Goal: Check status: Verify the current state of an ongoing process or item

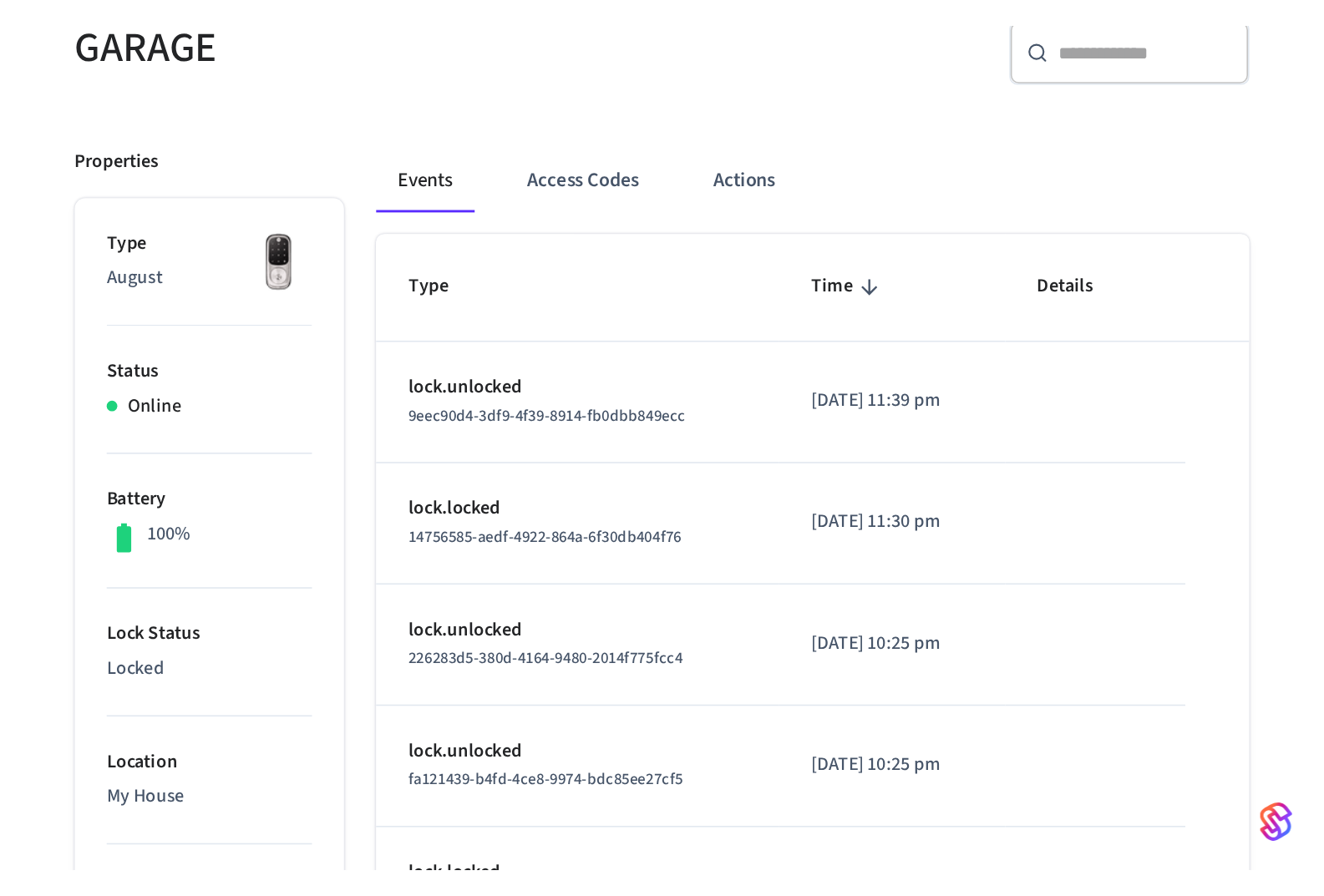
scroll to position [167, 0]
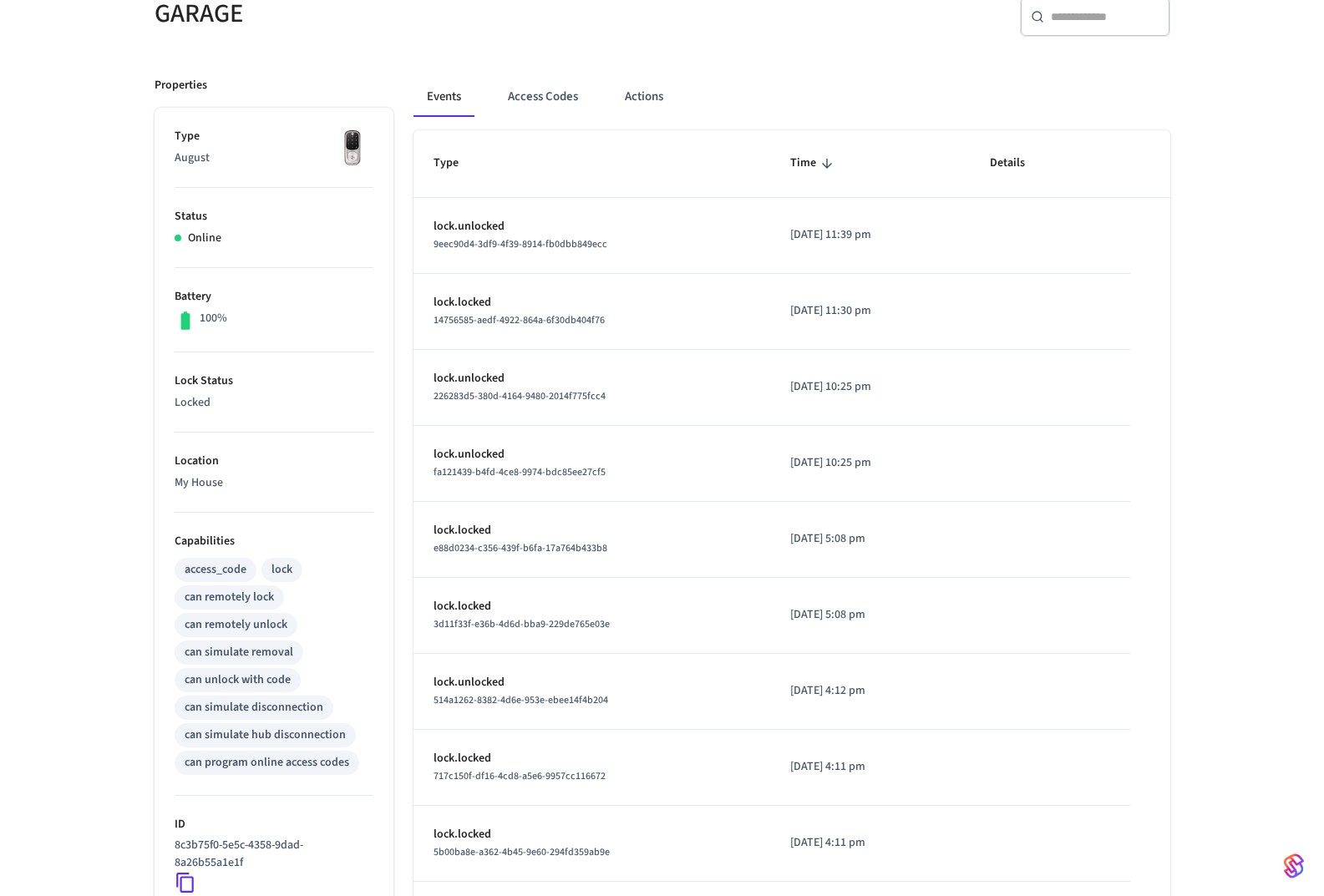
click at [531, 91] on button "Access Codes" at bounding box center [542, 97] width 97 height 40
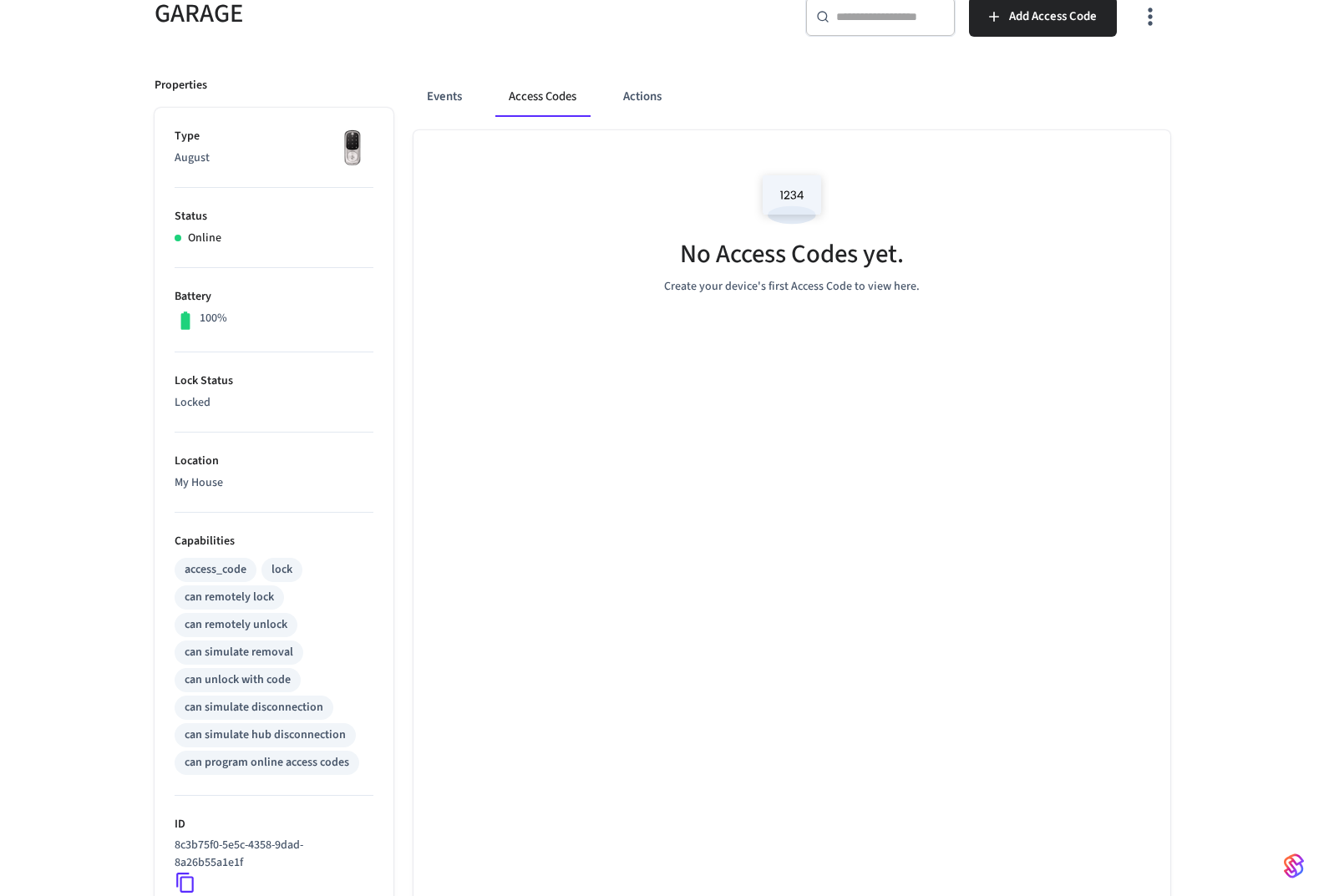
click at [652, 89] on button "Actions" at bounding box center [642, 97] width 65 height 40
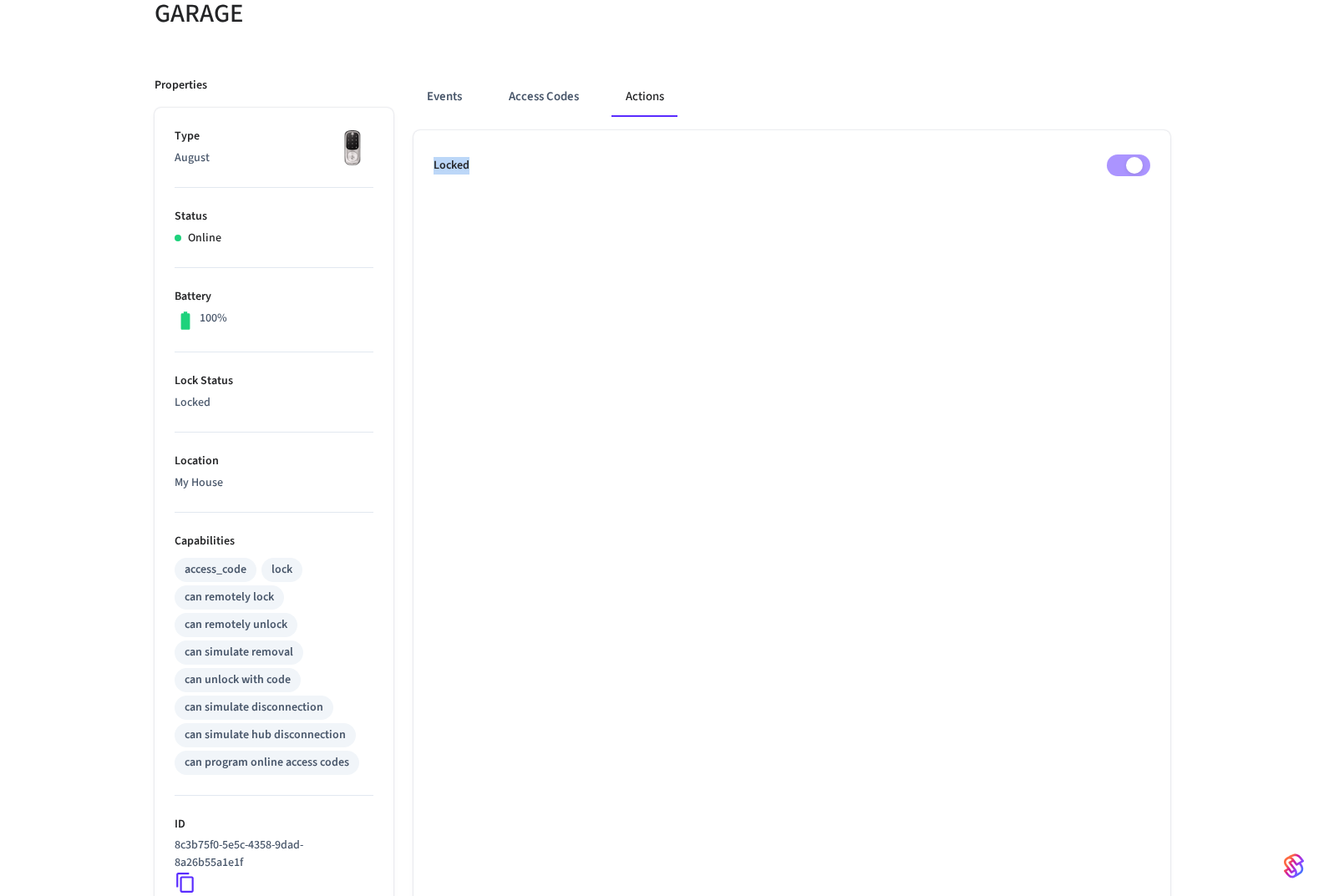
drag, startPoint x: 474, startPoint y: 165, endPoint x: 396, endPoint y: 172, distance: 78.8
click at [396, 172] on div "Events Access Codes Actions Locked" at bounding box center [781, 605] width 777 height 1097
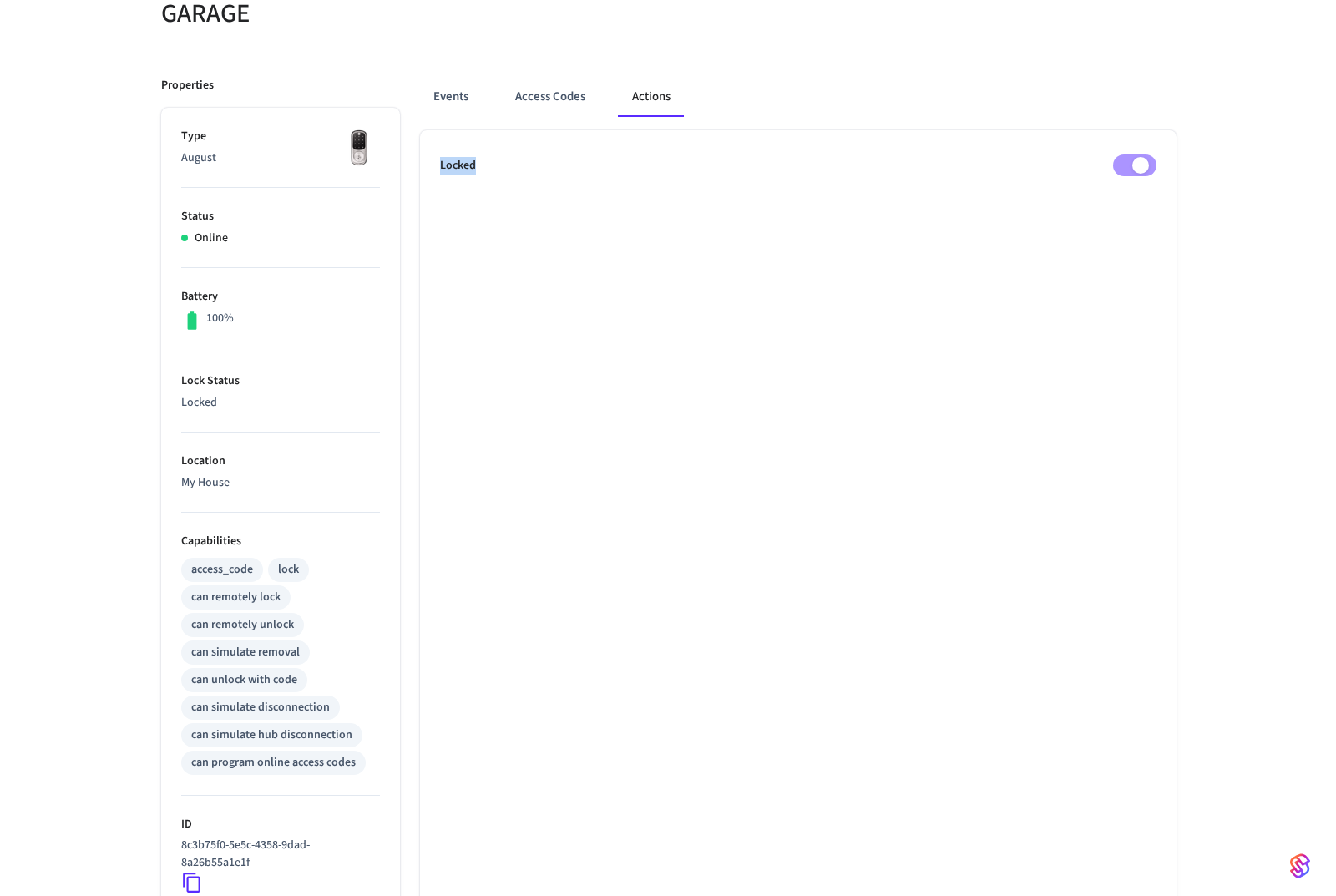
scroll to position [0, 0]
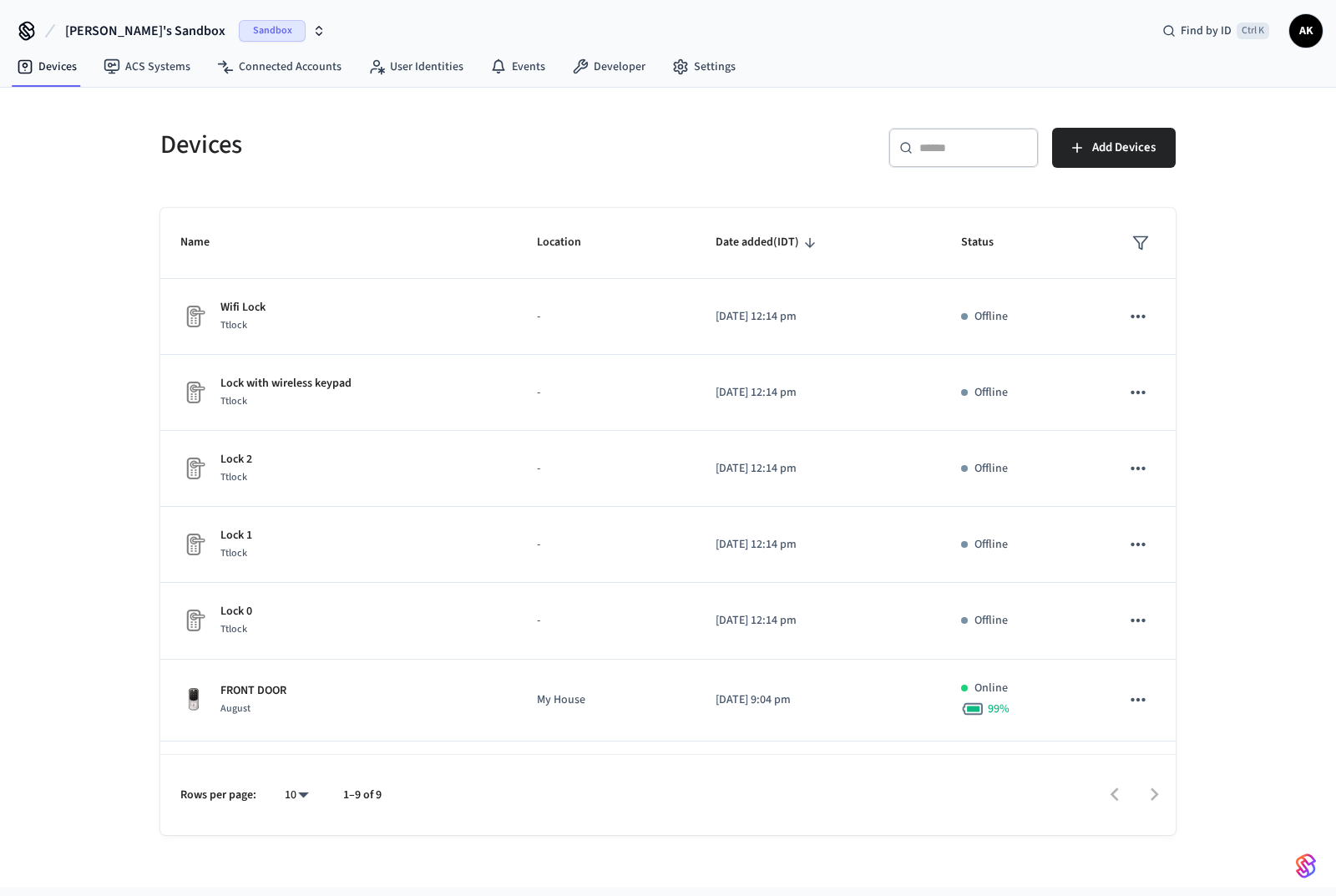
scroll to position [233, 0]
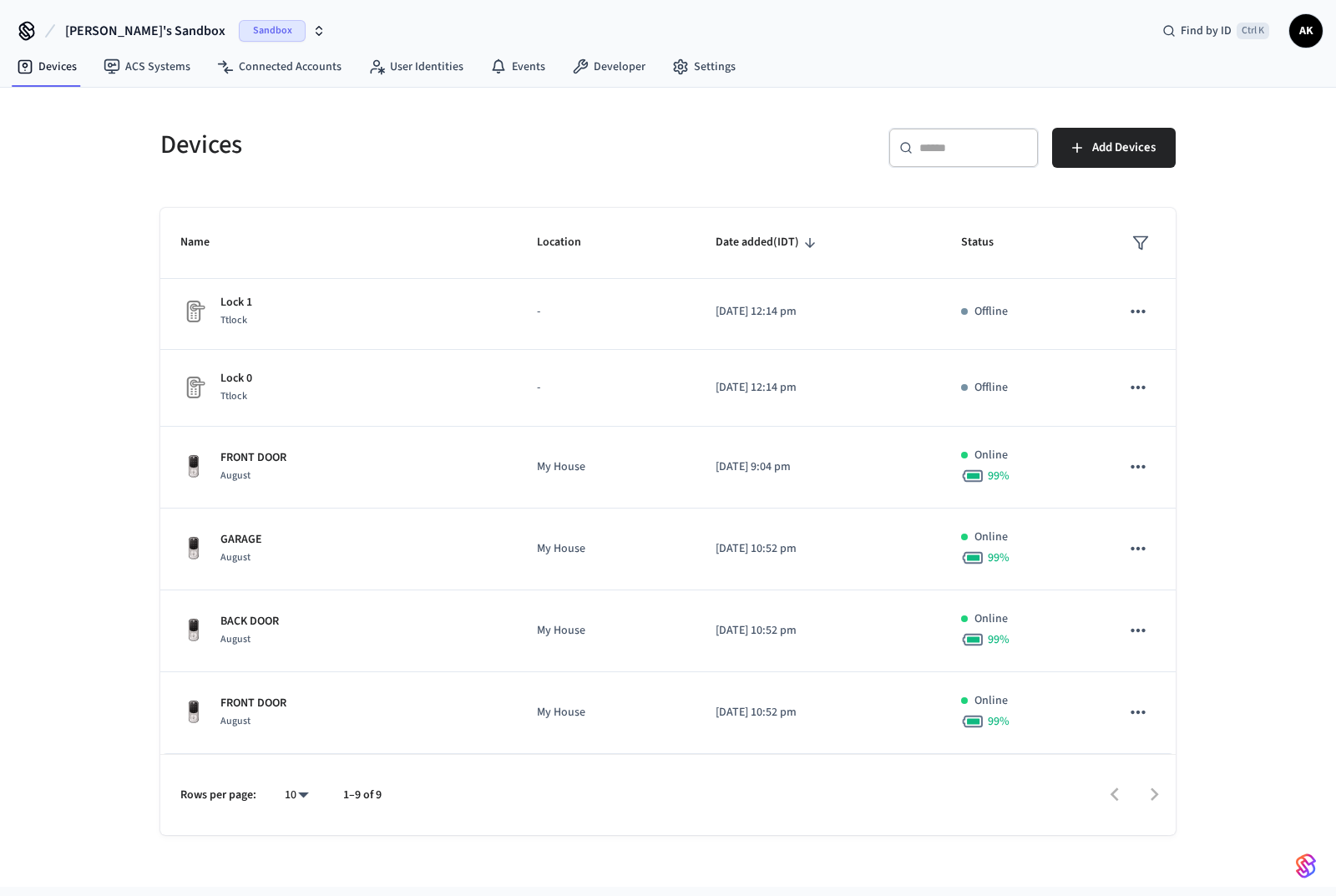
click at [243, 528] on p "BACK DOOR" at bounding box center [249, 622] width 58 height 18
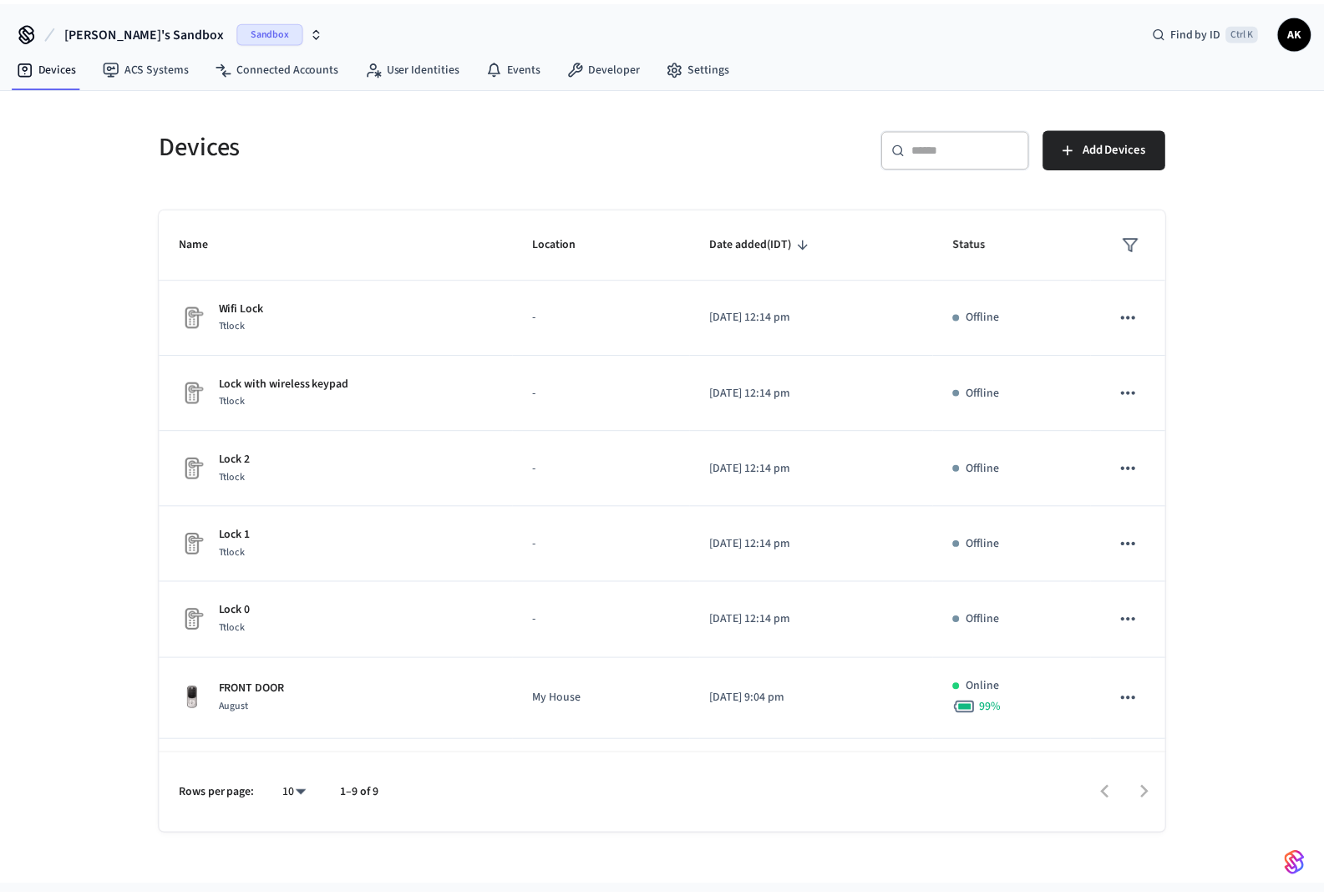
scroll to position [233, 0]
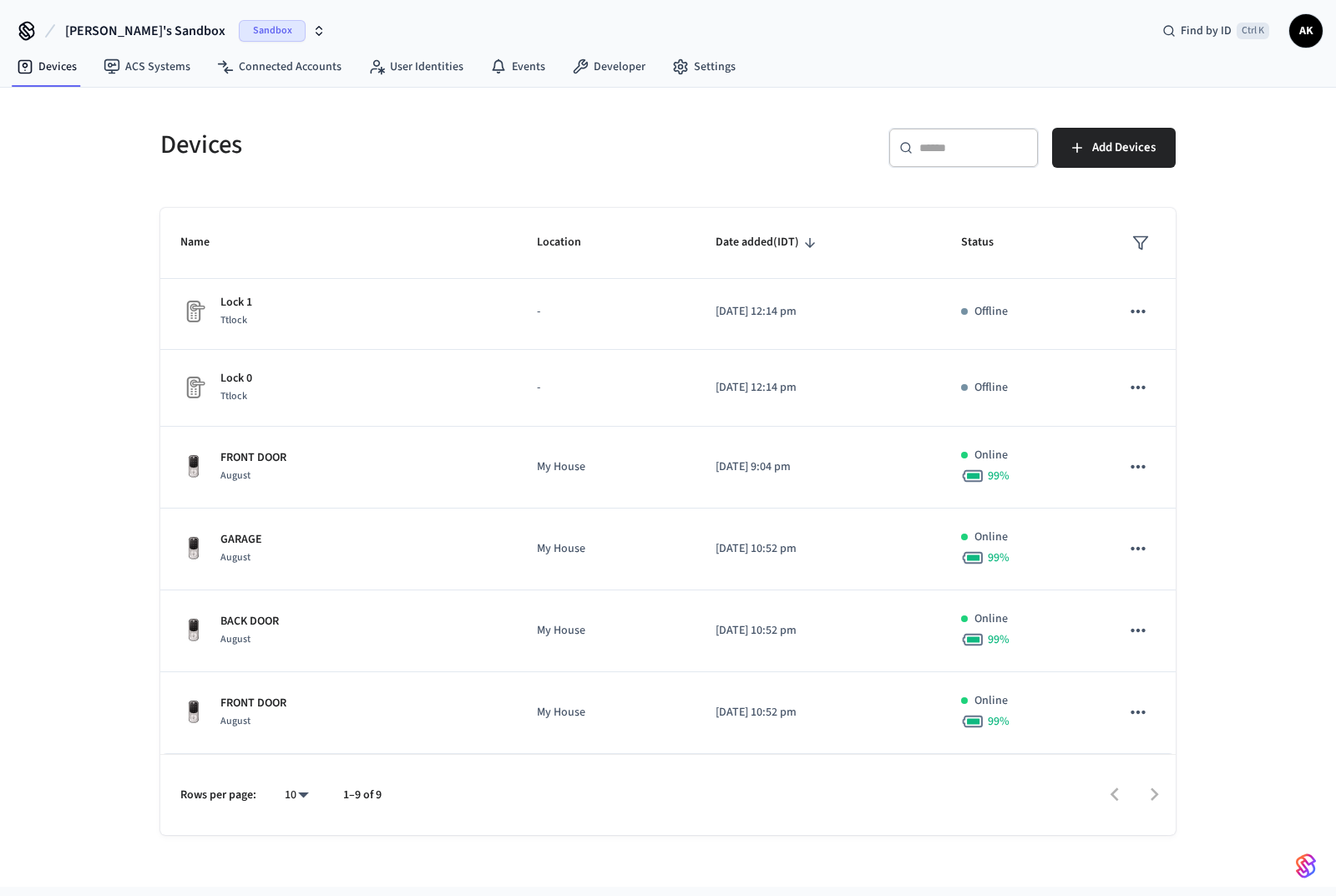
click at [242, 528] on p "GARAGE" at bounding box center [241, 540] width 42 height 18
